Goal: Navigation & Orientation: Find specific page/section

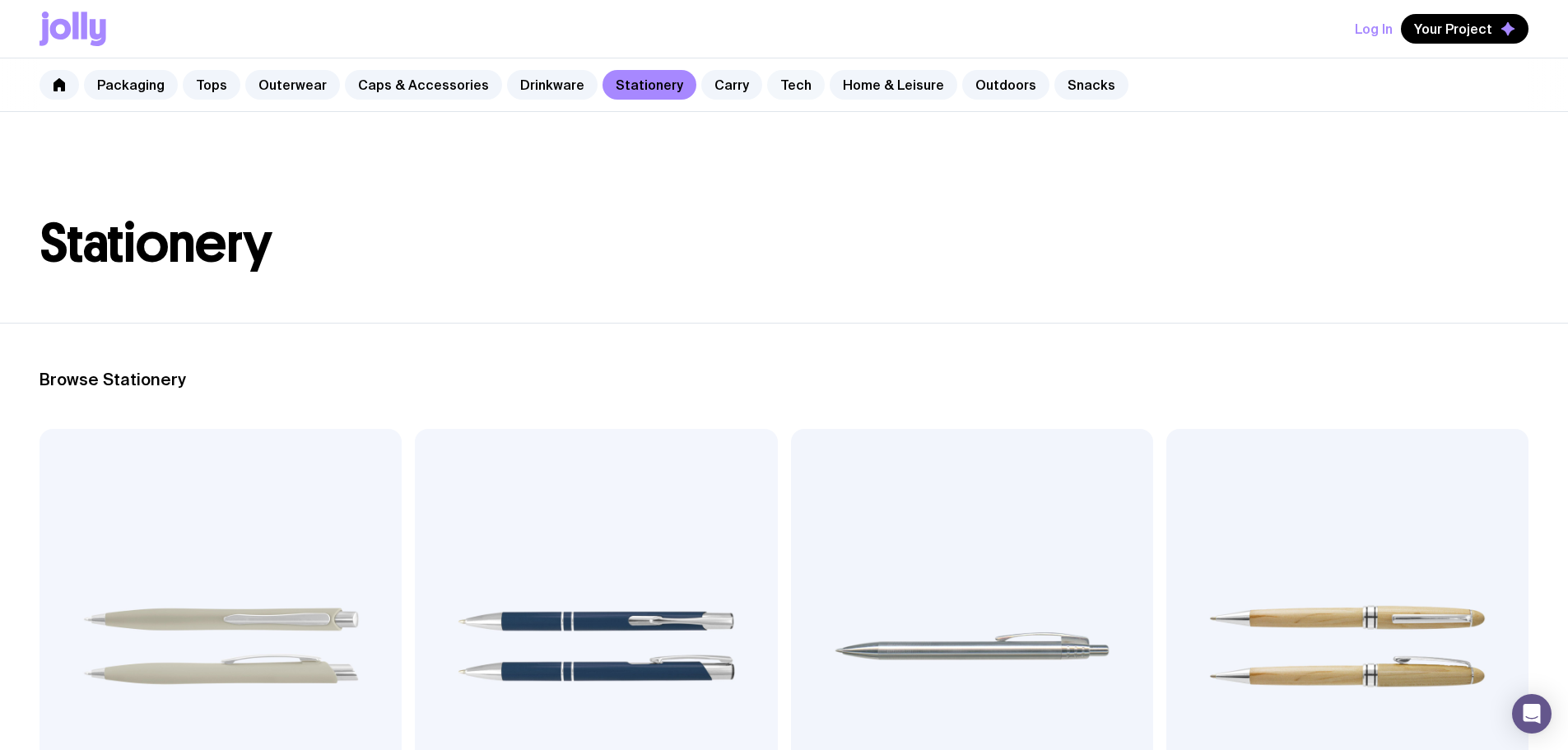
click at [767, 90] on link "Tech" at bounding box center [796, 84] width 58 height 29
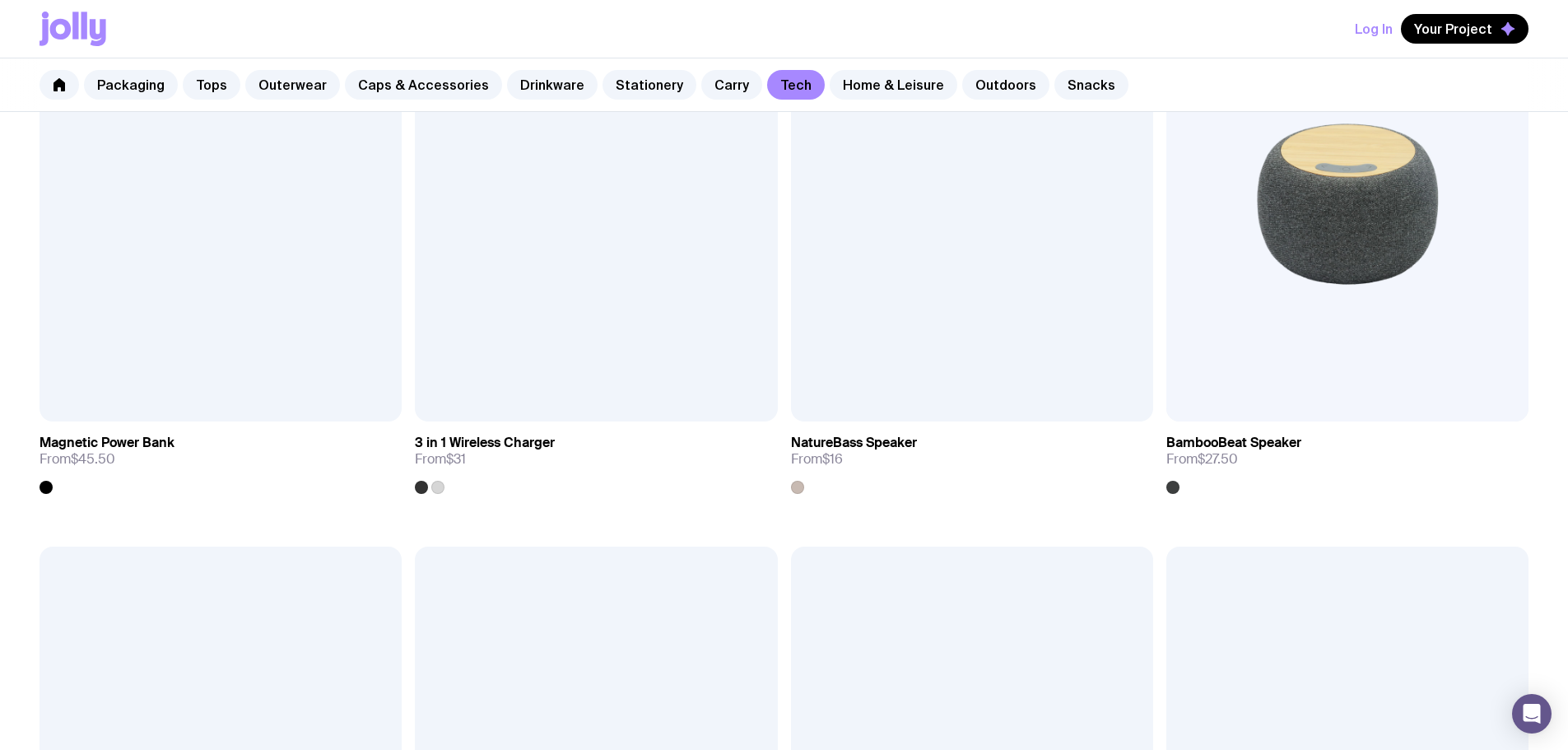
scroll to position [1538, 0]
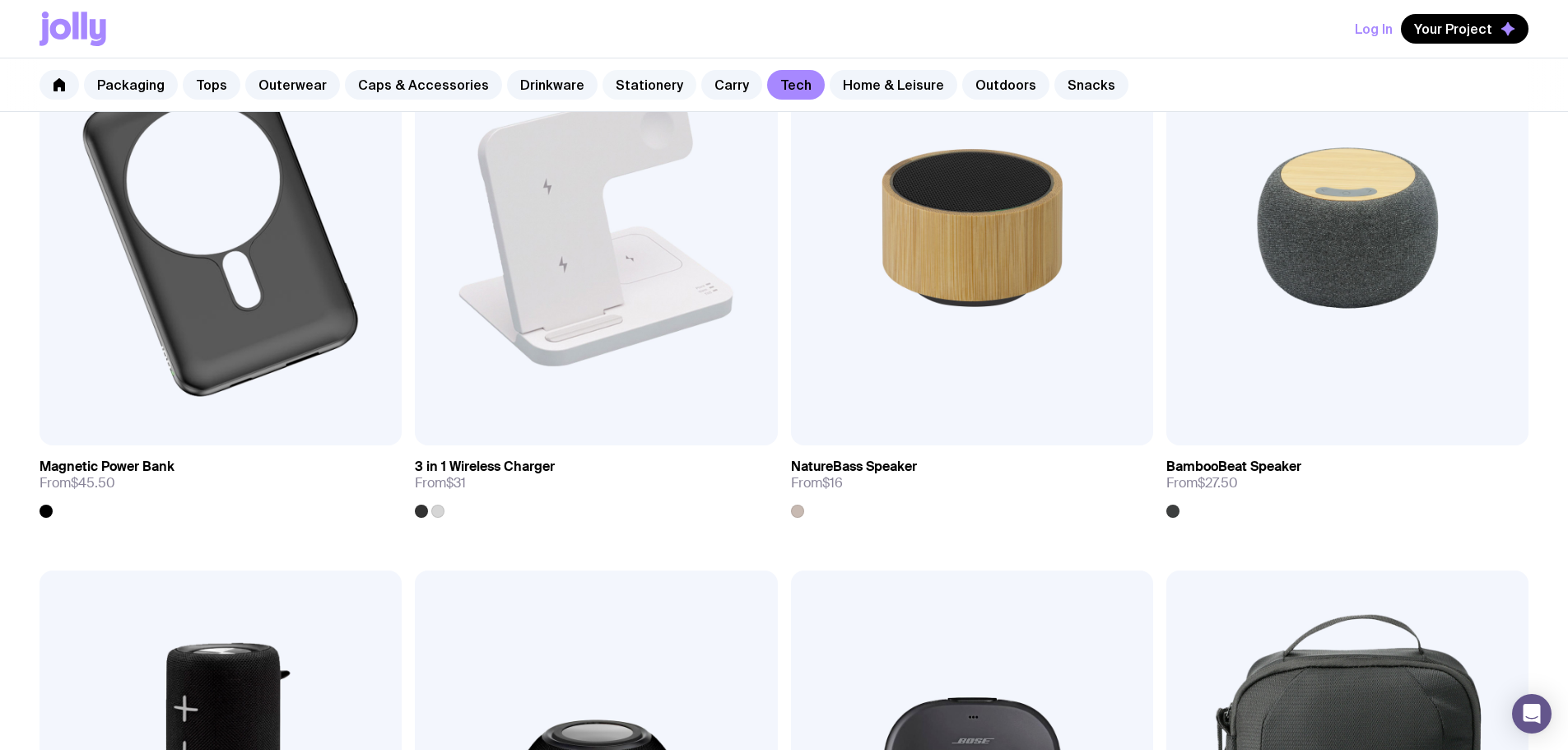
click at [633, 78] on link "Stationery" at bounding box center [649, 84] width 94 height 29
